Goal: Navigation & Orientation: Find specific page/section

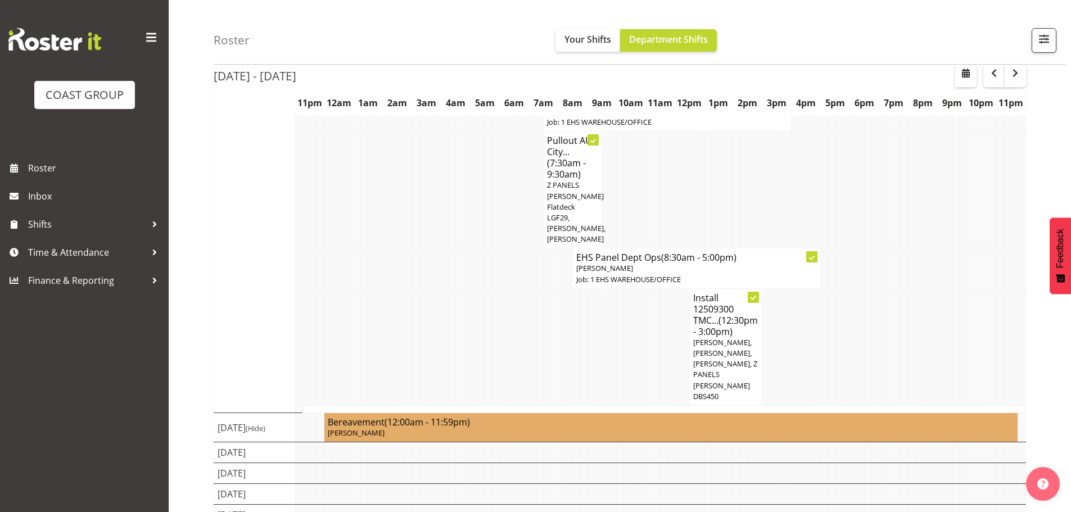
scroll to position [479, 0]
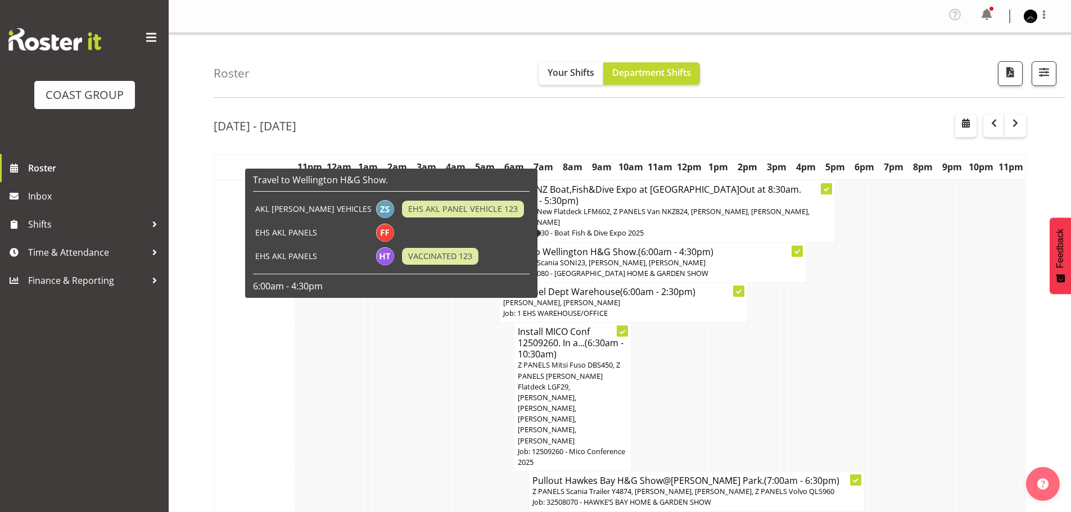
click at [464, 65] on div "Roster Your Shifts Department Shifts 1 Locations Clear CARLTON EVENTS Carlton H…" at bounding box center [640, 65] width 852 height 65
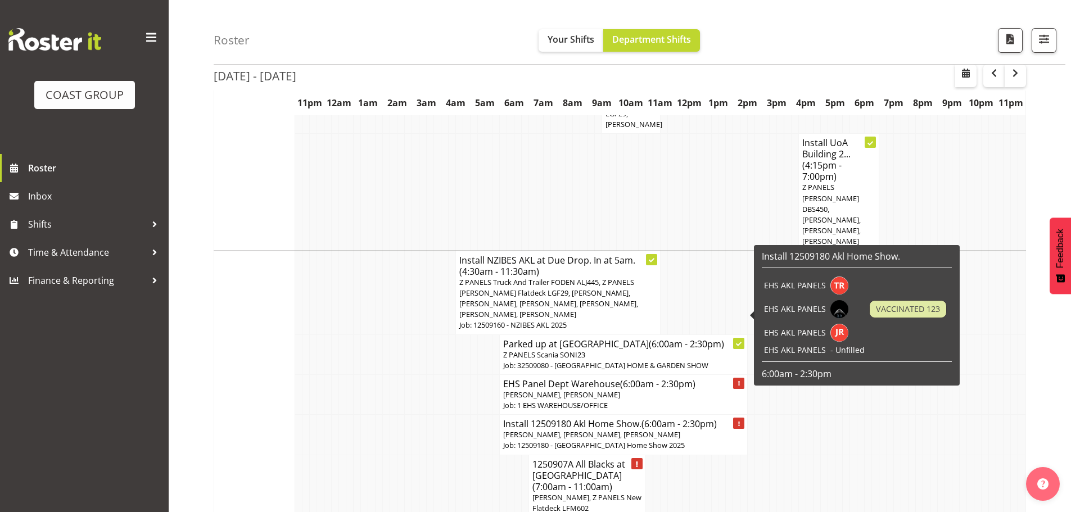
scroll to position [2193, 0]
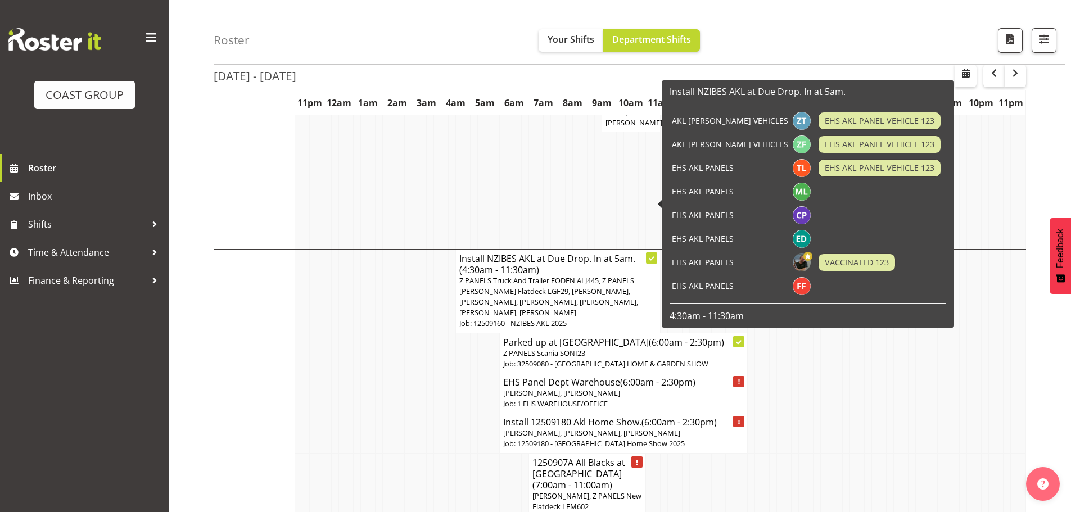
click at [454, 62] on div "Roster Your Shifts Department Shifts 1 Locations Clear CARLTON EVENTS Carlton H…" at bounding box center [640, 32] width 852 height 65
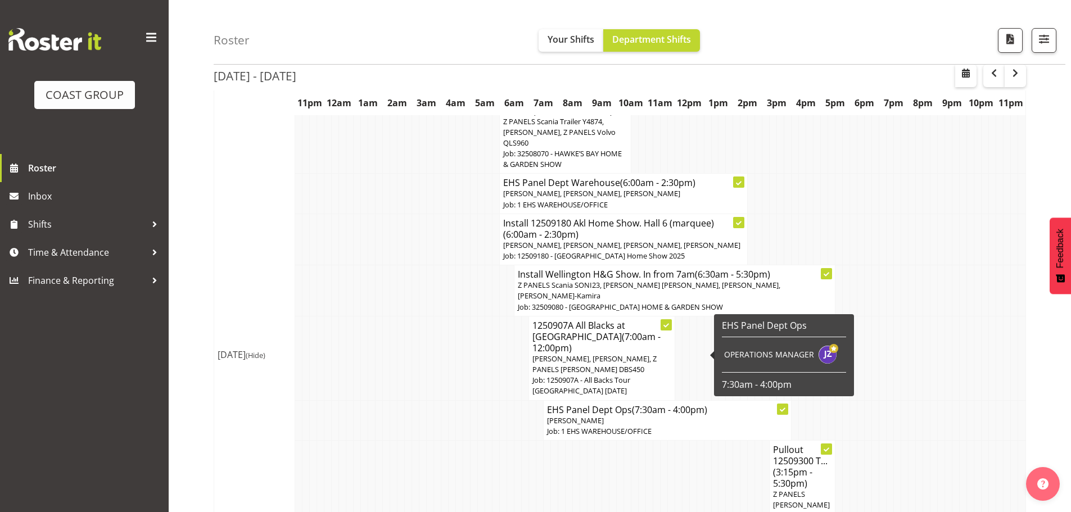
scroll to position [900, 0]
